Goal: Find specific page/section: Find specific page/section

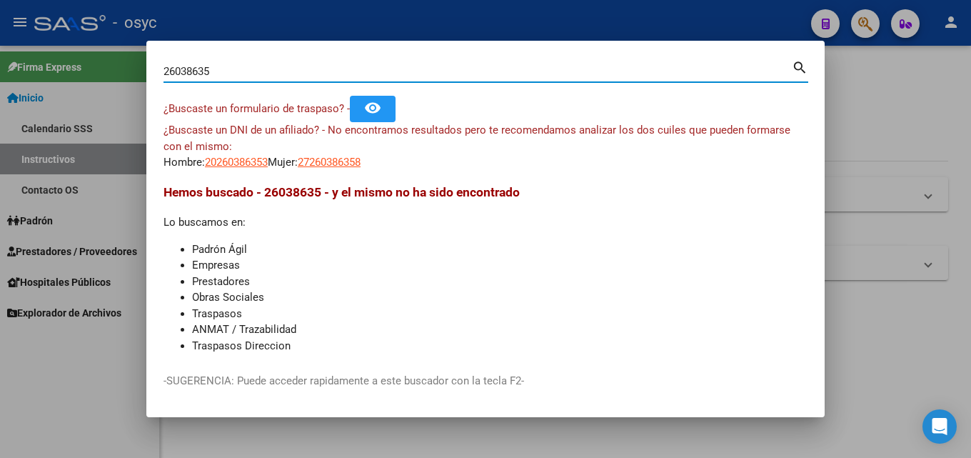
click at [218, 69] on input "26038635" at bounding box center [478, 71] width 628 height 13
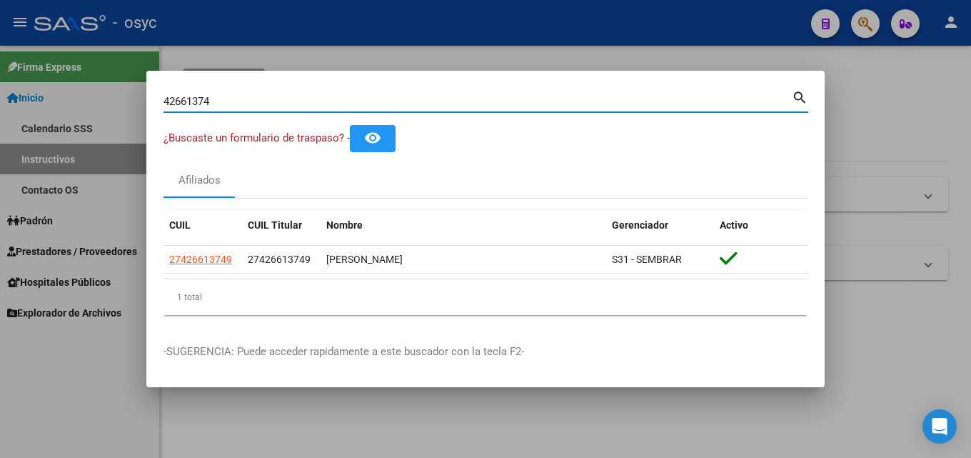
drag, startPoint x: 226, startPoint y: 106, endPoint x: 0, endPoint y: 186, distance: 239.4
click at [0, 161] on div "42661374 Buscar (apellido, dni, cuil, nro traspaso, cuit, obra social) search ¿…" at bounding box center [485, 229] width 971 height 458
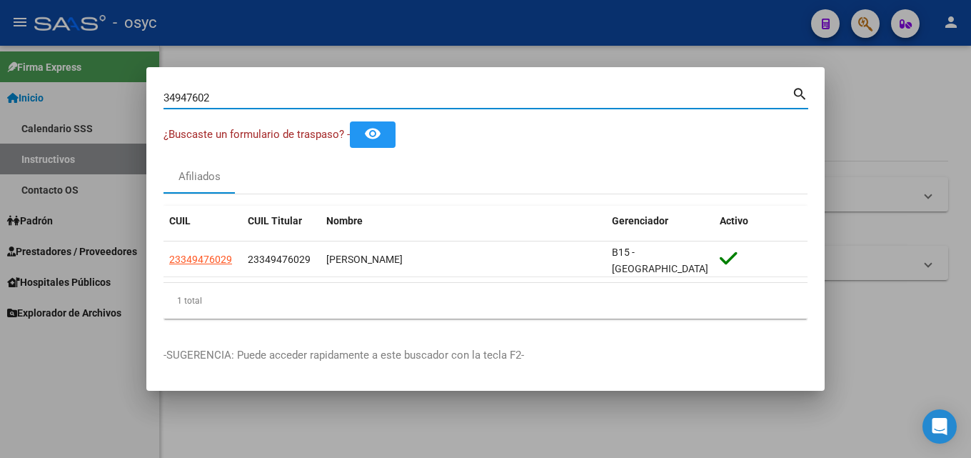
drag, startPoint x: 241, startPoint y: 104, endPoint x: 0, endPoint y: 56, distance: 245.9
click at [0, 84] on div "34947602 Buscar (apellido, dni, cuil, nro traspaso, cuit, obra social) search ¿…" at bounding box center [485, 229] width 971 height 458
type input "5"
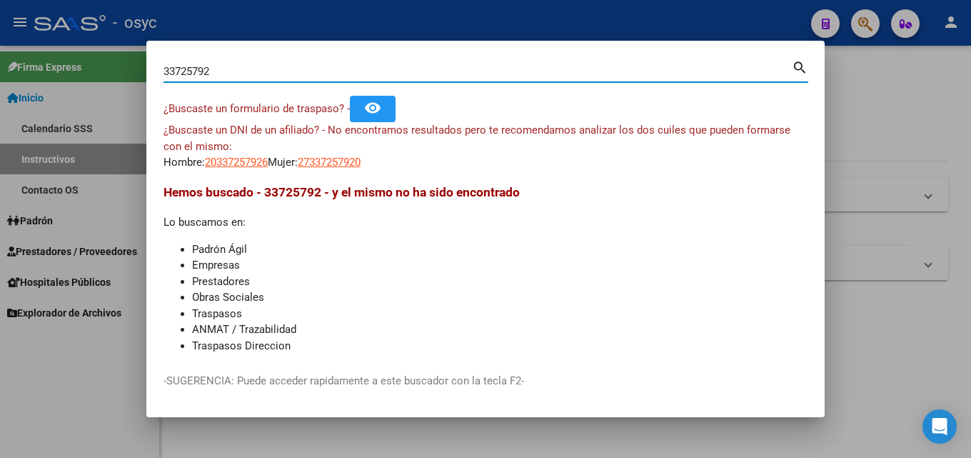
drag, startPoint x: 216, startPoint y: 72, endPoint x: 0, endPoint y: 86, distance: 216.8
click at [0, 79] on div "33725792 Buscar (apellido, dni, cuil, nro traspaso, cuit, obra social) search ¿…" at bounding box center [485, 229] width 971 height 458
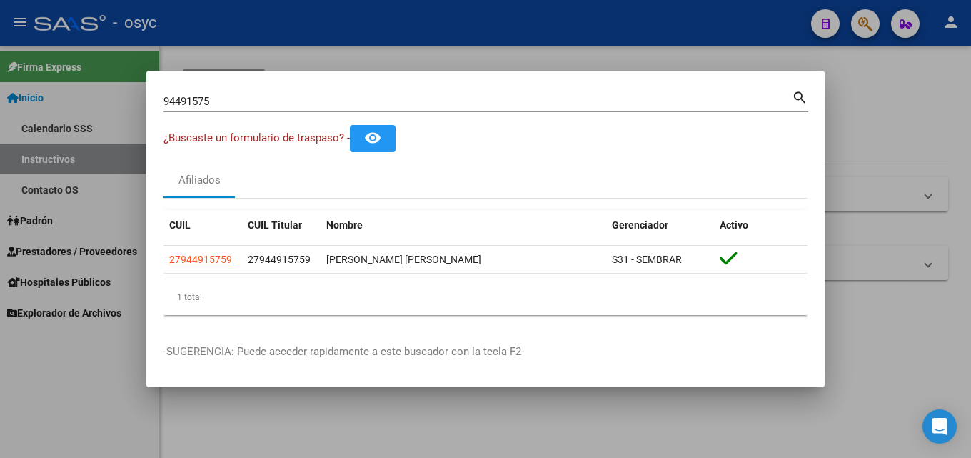
drag, startPoint x: 246, startPoint y: 93, endPoint x: 0, endPoint y: 101, distance: 246.5
click at [0, 101] on div "94491575 Buscar (apellido, dni, cuil, nro traspaso, cuit, obra social) search ¿…" at bounding box center [485, 229] width 971 height 458
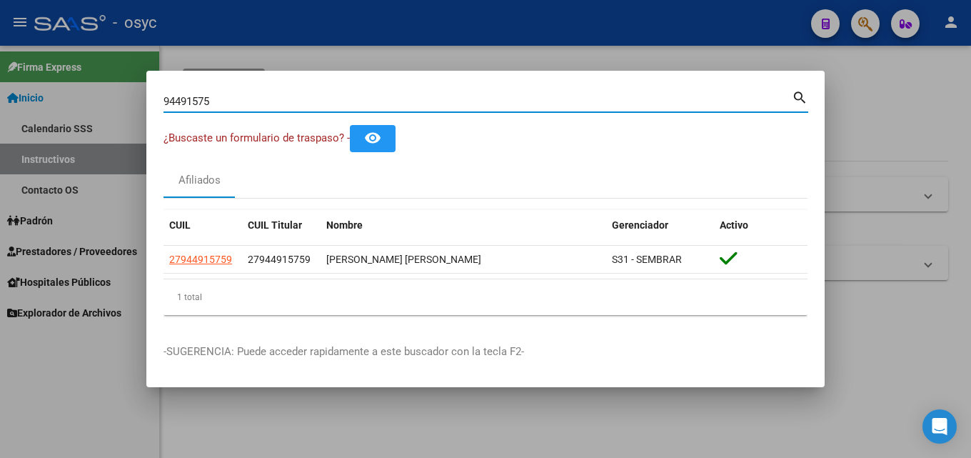
drag, startPoint x: 277, startPoint y: 103, endPoint x: 0, endPoint y: 91, distance: 277.3
click at [0, 95] on div "94491575 Buscar (apellido, dni, cuil, nro traspaso, cuit, obra social) search ¿…" at bounding box center [485, 229] width 971 height 458
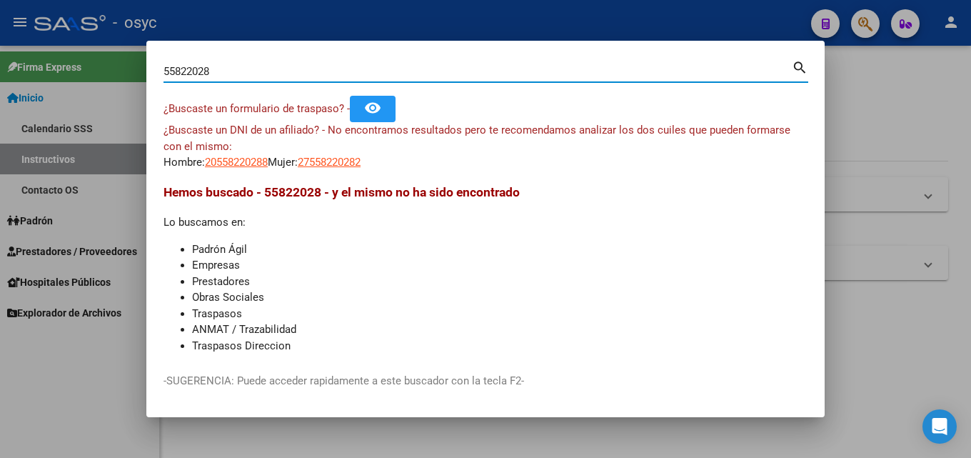
drag, startPoint x: 268, startPoint y: 70, endPoint x: 147, endPoint y: 62, distance: 121.6
click at [147, 62] on mat-dialog-content "55822028 Buscar (apellido, dni, cuil, nro traspaso, cuit, obra social) search ¿…" at bounding box center [485, 207] width 678 height 298
click at [223, 75] on input "55822028" at bounding box center [478, 71] width 628 height 13
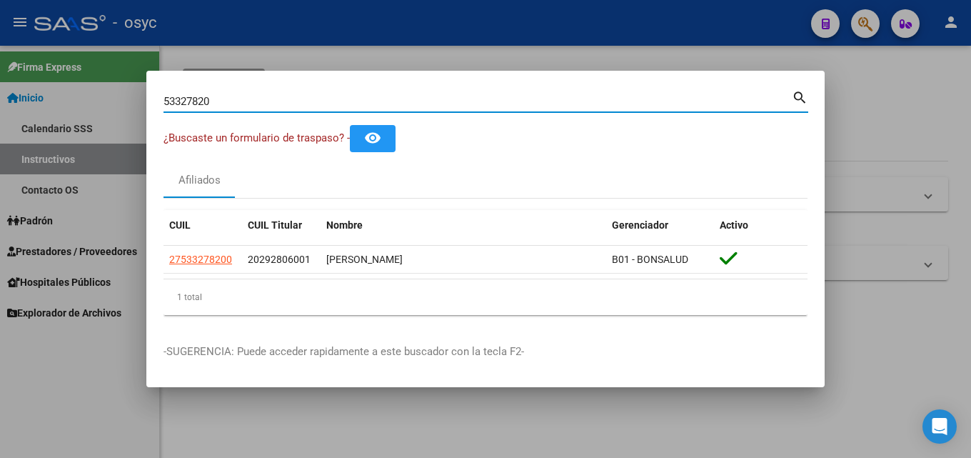
drag, startPoint x: 229, startPoint y: 106, endPoint x: 0, endPoint y: 59, distance: 233.8
click at [0, 63] on div "53327820 Buscar (apellido, dni, cuil, nro traspaso, cuit, obra social) search ¿…" at bounding box center [485, 229] width 971 height 458
type input "2"
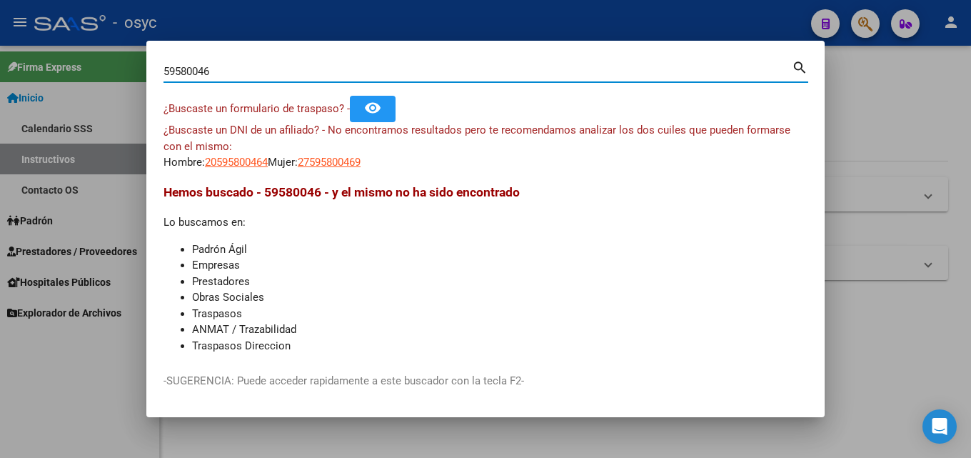
drag, startPoint x: 231, startPoint y: 69, endPoint x: 0, endPoint y: 10, distance: 237.9
click at [0, 22] on div "59580046 Buscar (apellido, dni, cuil, nro traspaso, cuit, obra social) search ¿…" at bounding box center [485, 229] width 971 height 458
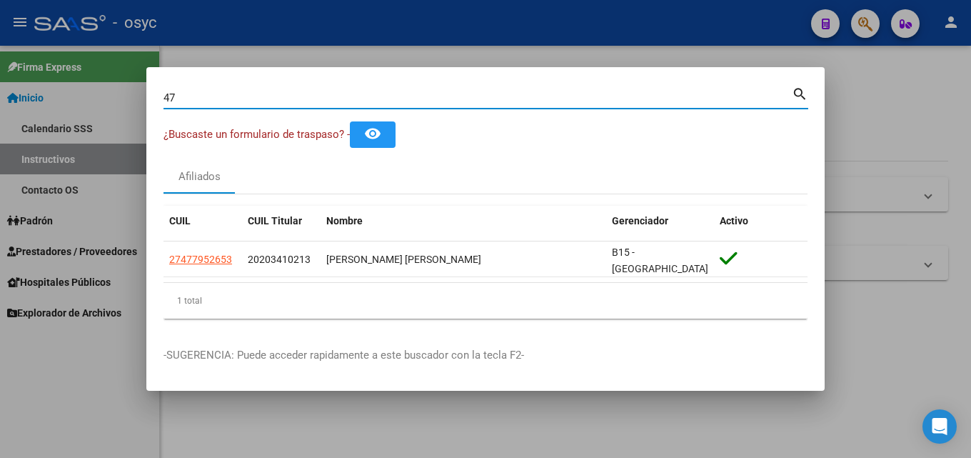
type input "4"
drag, startPoint x: 149, startPoint y: 91, endPoint x: 0, endPoint y: 58, distance: 153.0
click at [0, 91] on div "33902039 Buscar (apellido, dni, cuil, nro traspaso, cuit, obra social) search ¿…" at bounding box center [485, 229] width 971 height 458
type input "3"
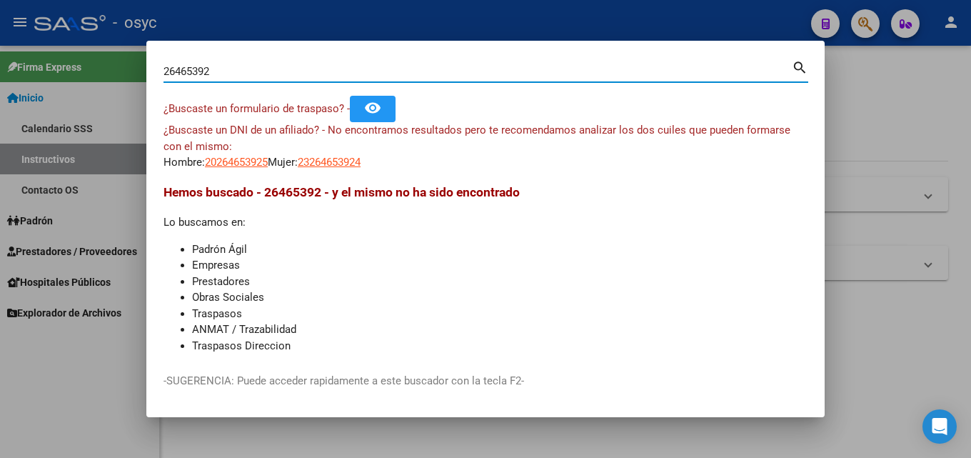
drag, startPoint x: 223, startPoint y: 74, endPoint x: 0, endPoint y: -2, distance: 235.5
click at [0, 0] on html "menu - osyc person Firma Express Inicio Calendario SSS Instructivos Contacto OS…" at bounding box center [485, 229] width 971 height 458
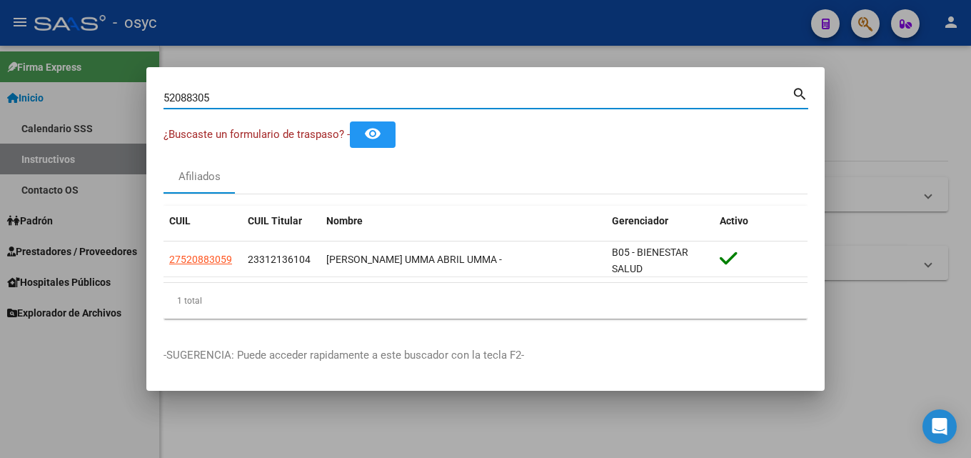
drag, startPoint x: 342, startPoint y: 100, endPoint x: 0, endPoint y: 74, distance: 343.0
click at [0, 79] on div "52088305 Buscar (apellido, dni, cuil, nro traspaso, cuit, obra social) search ¿…" at bounding box center [485, 229] width 971 height 458
type input "41263298"
